Goal: Download file/media

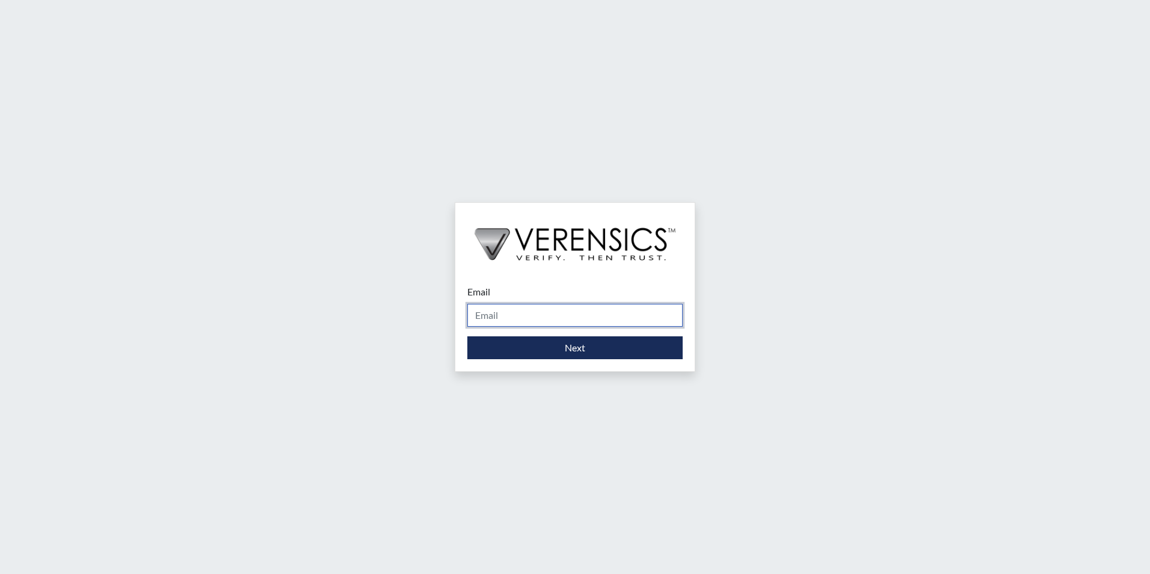
click at [587, 311] on input "Email" at bounding box center [574, 315] width 215 height 23
type input "[PERSON_NAME][EMAIL_ADDRESS][PERSON_NAME][DOMAIN_NAME]"
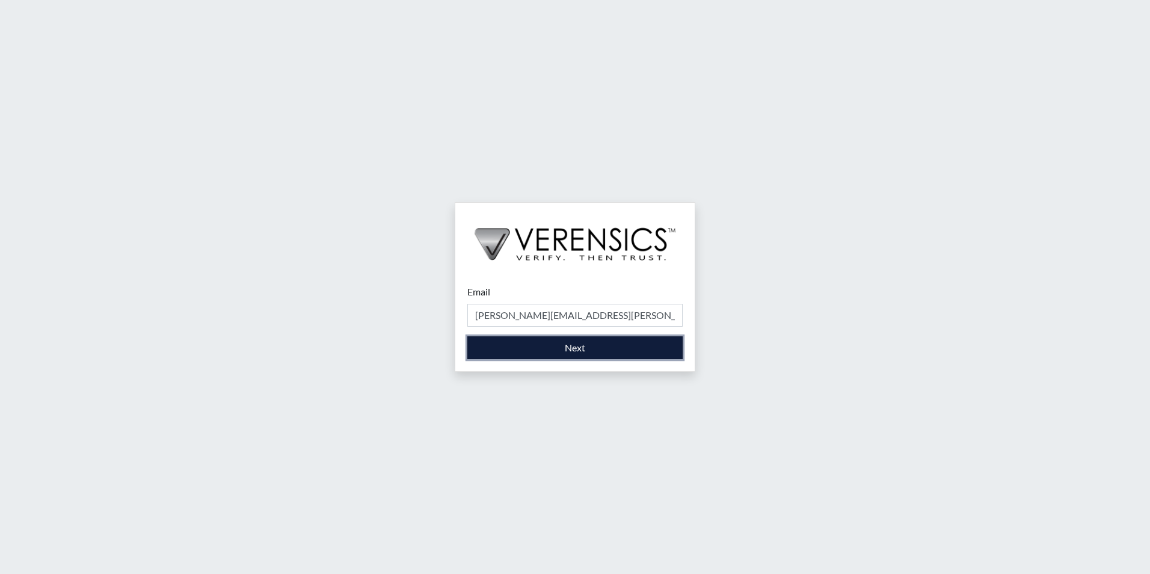
click at [553, 346] on button "Next" at bounding box center [574, 347] width 215 height 23
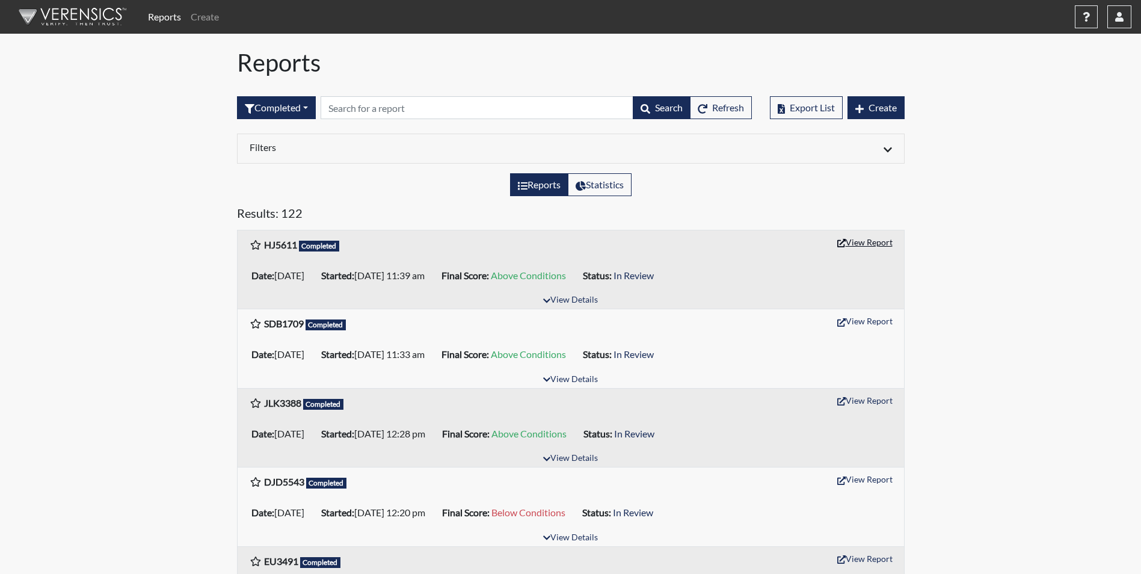
click at [883, 242] on button "View Report" at bounding box center [865, 242] width 66 height 19
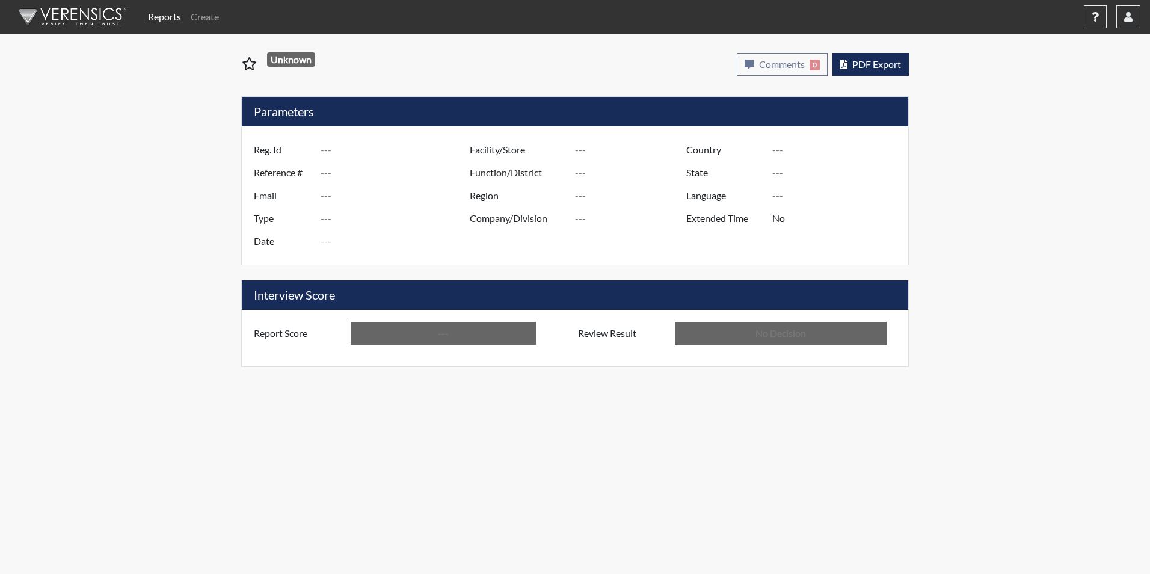
type input "HJ5611"
type input "51078"
type input "---"
type input "Corrections Pre-Employment"
type input "Sep 3, 2025"
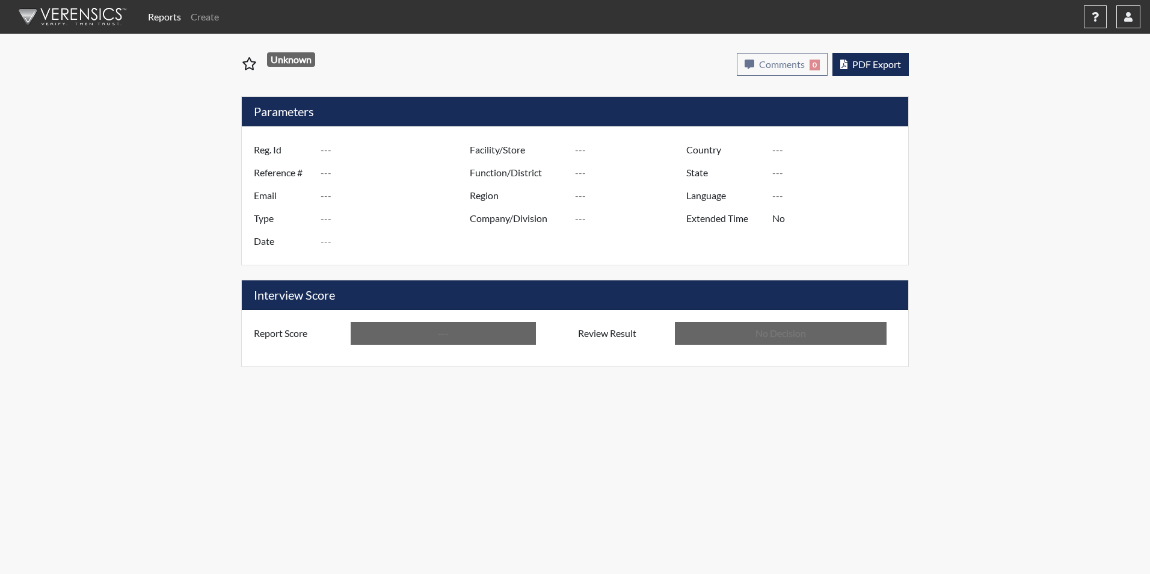
type input "GD&CP*"
type input "[GEOGRAPHIC_DATA]"
type input "[US_STATE]"
type input "English"
type input "Above Conditions"
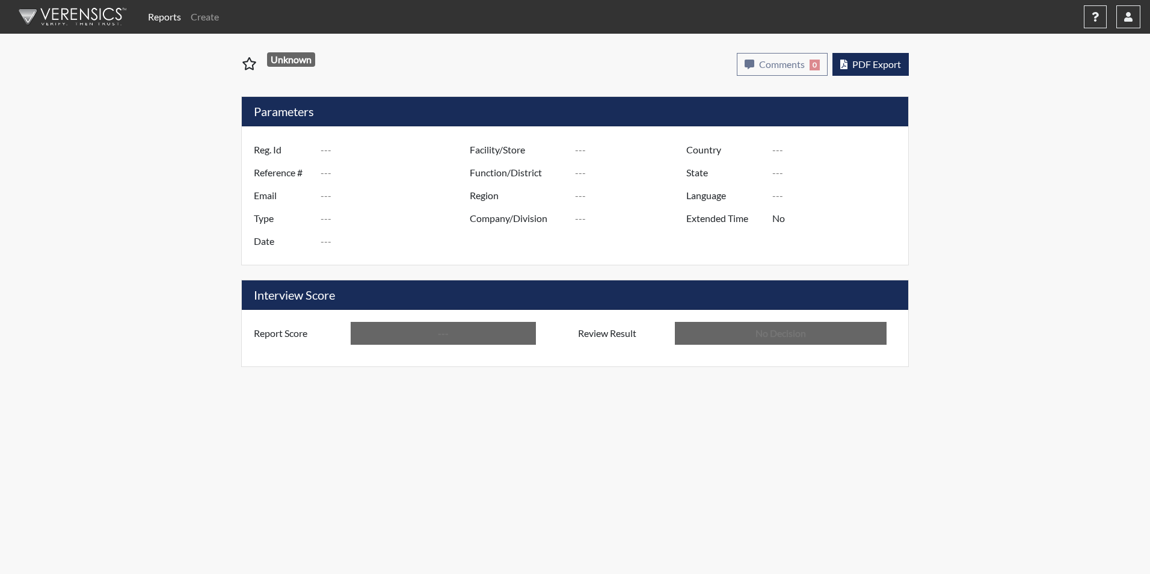
type input "In Review"
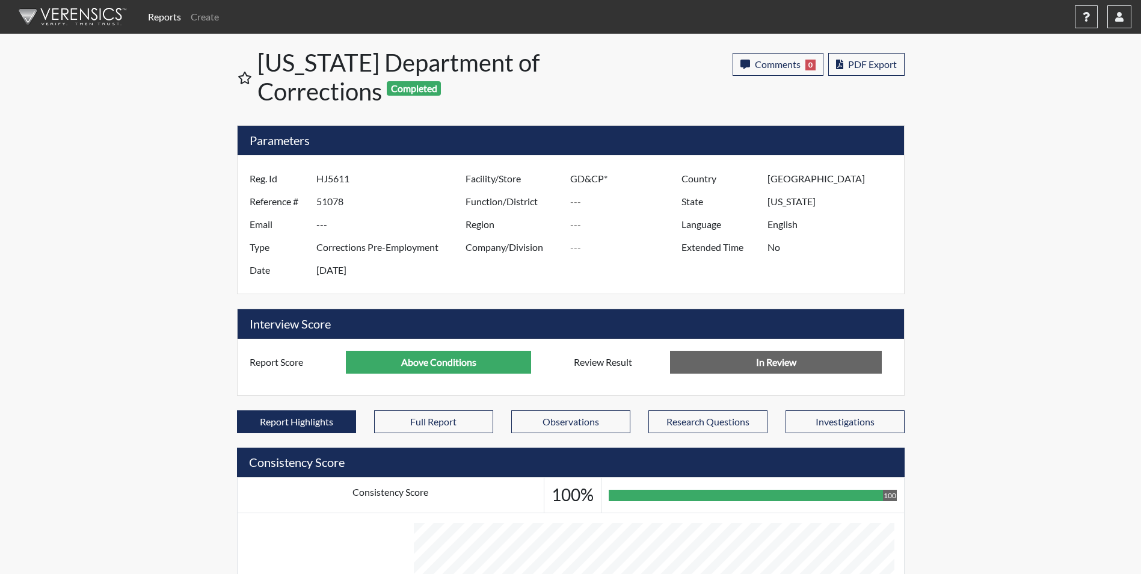
scroll to position [200, 500]
click at [857, 68] on span "PDF Export" at bounding box center [872, 63] width 49 height 11
